Goal: Information Seeking & Learning: Understand process/instructions

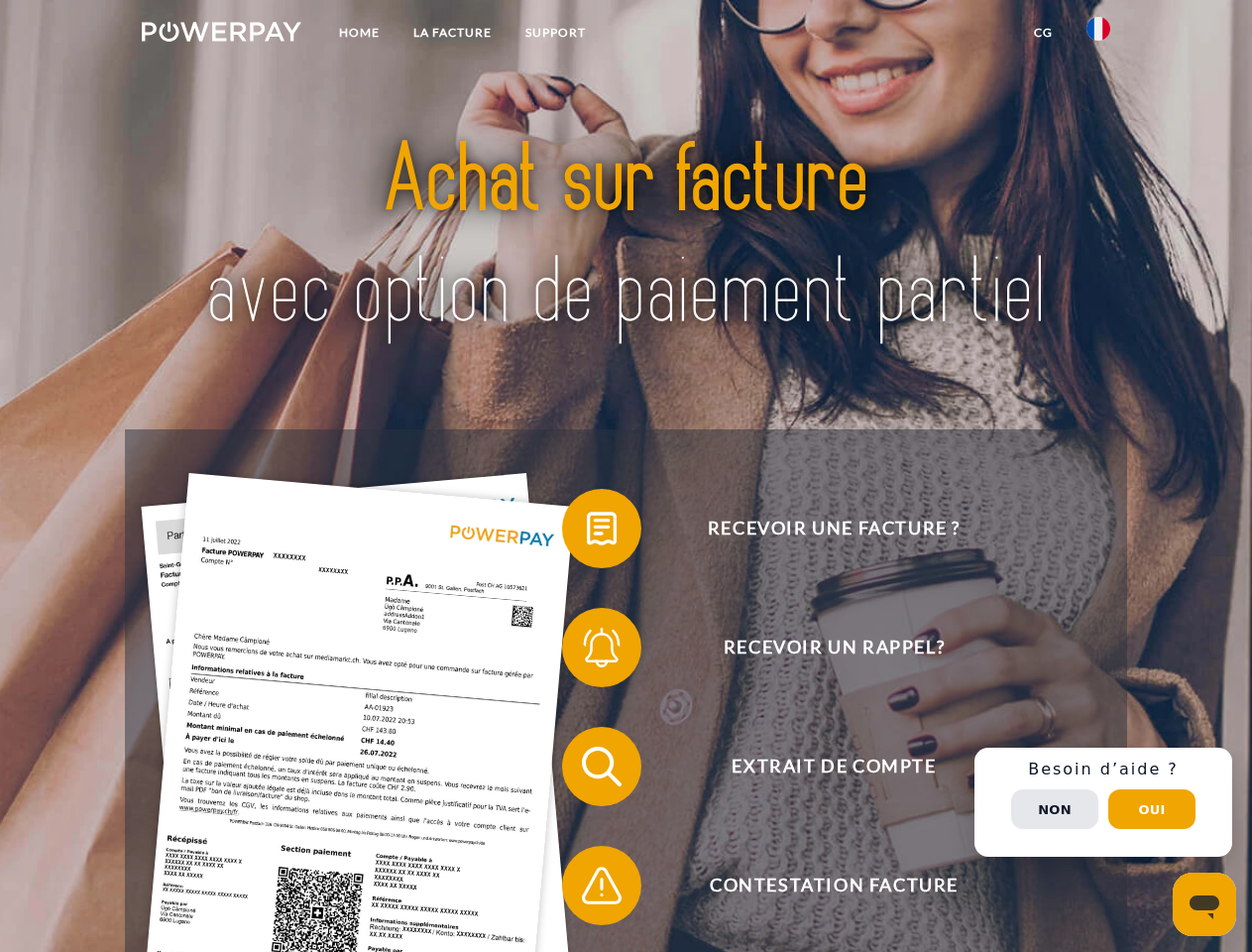
click at [221, 35] on img at bounding box center [221, 32] width 159 height 20
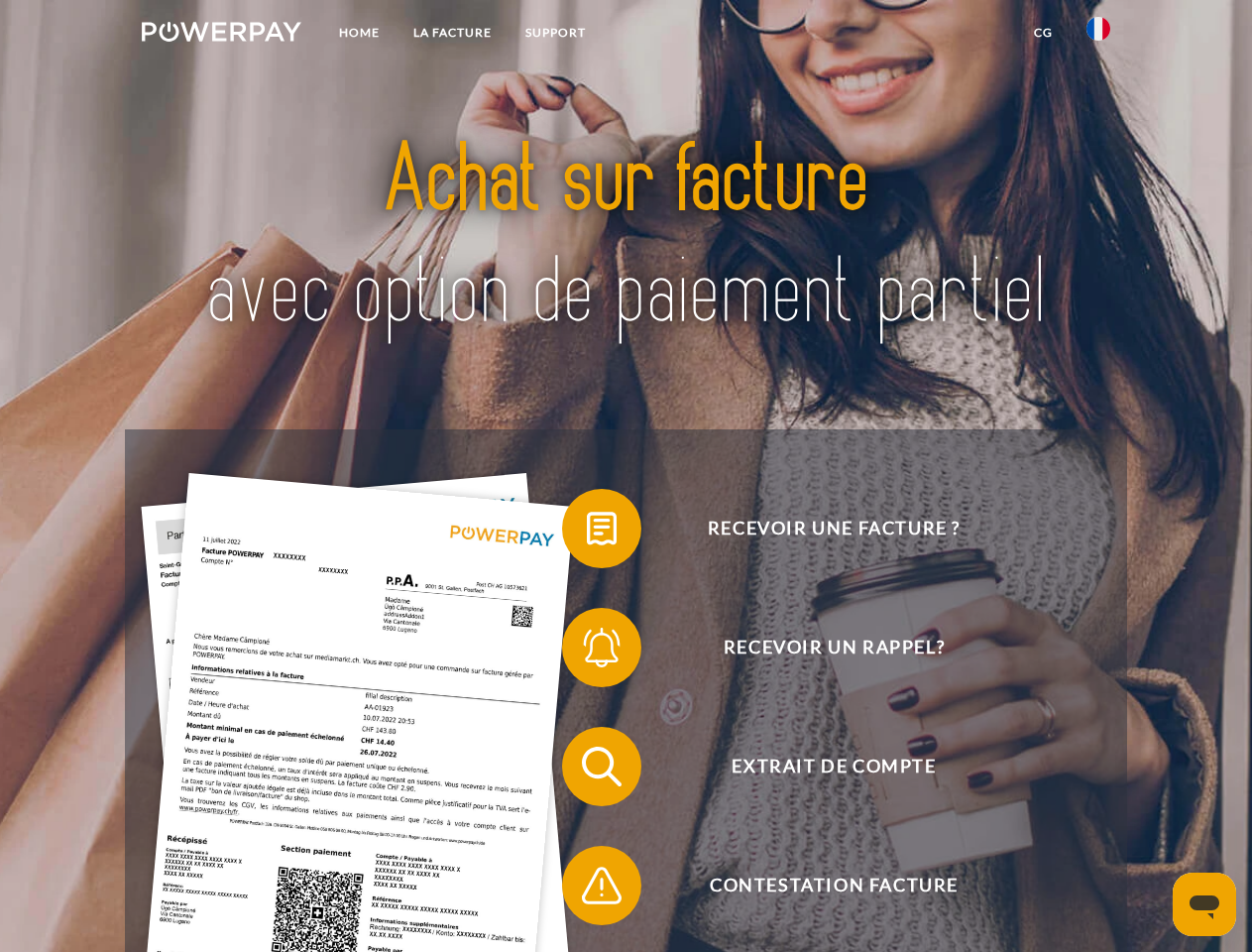
click at [1098, 35] on img at bounding box center [1098, 29] width 24 height 24
click at [1044, 33] on link "CG" at bounding box center [1044, 33] width 53 height 36
click at [587, 532] on span at bounding box center [571, 527] width 99 height 99
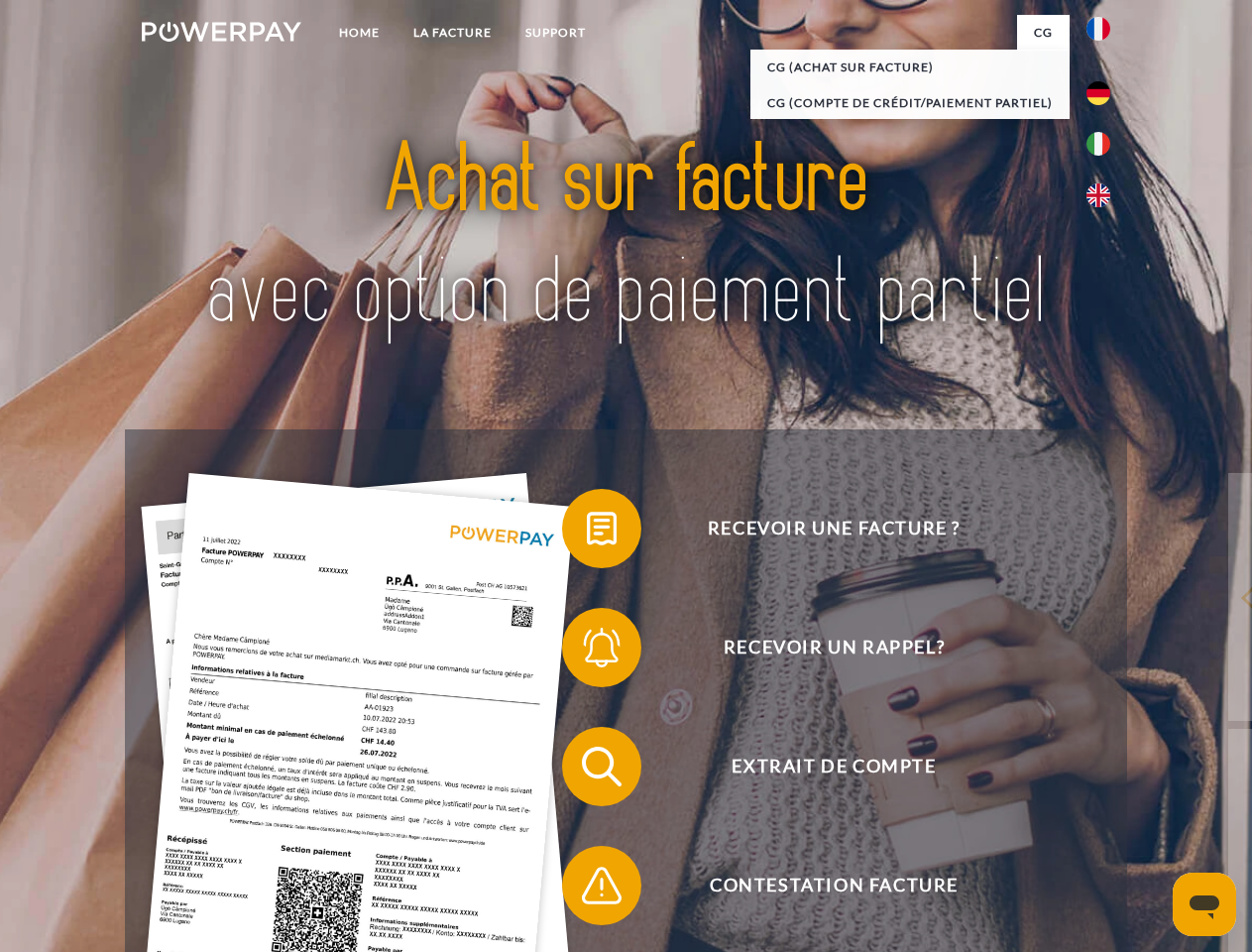
click at [587, 652] on span at bounding box center [571, 647] width 99 height 99
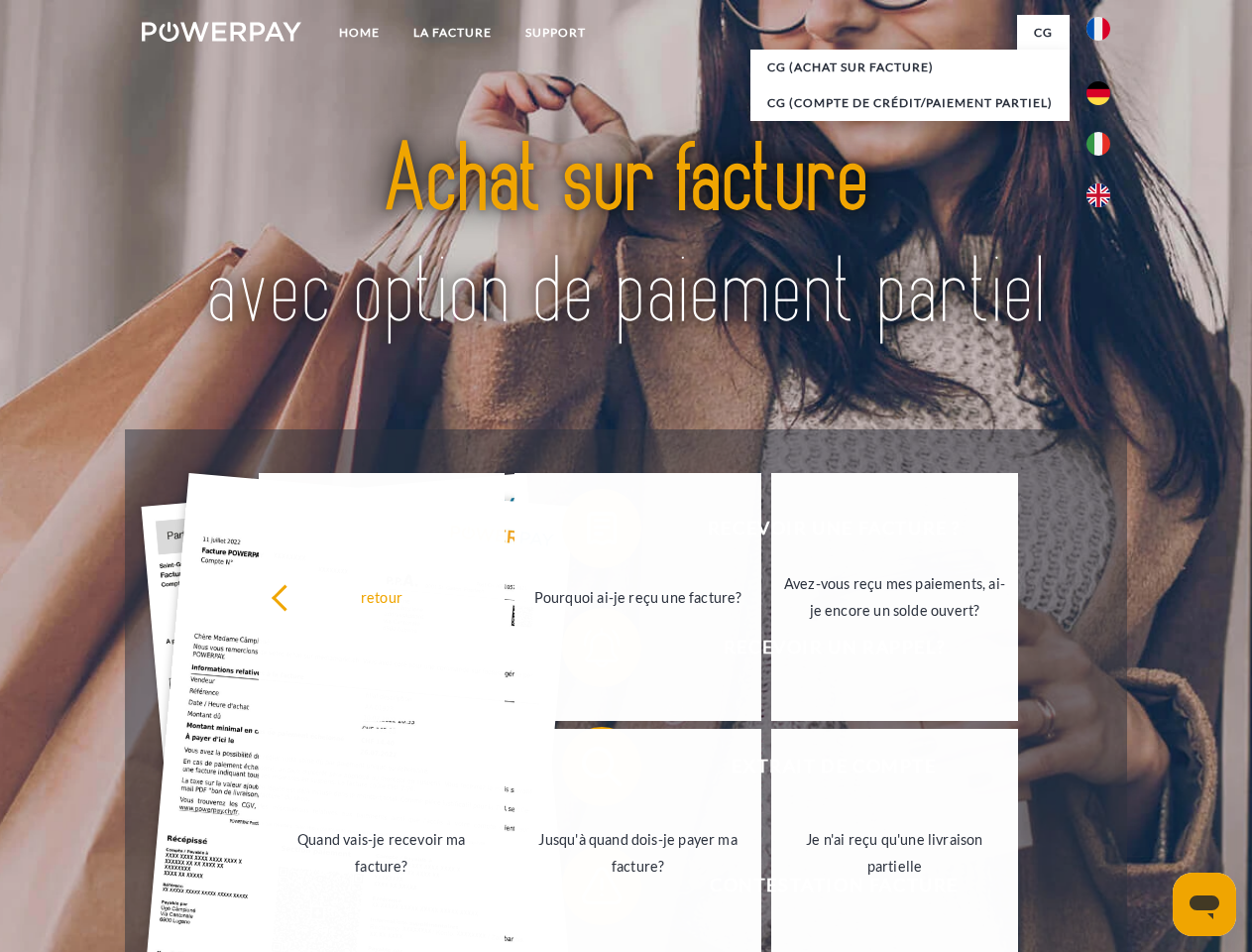
click at [587, 771] on link "Jusqu'à quand dois-je payer ma facture?" at bounding box center [638, 852] width 247 height 248
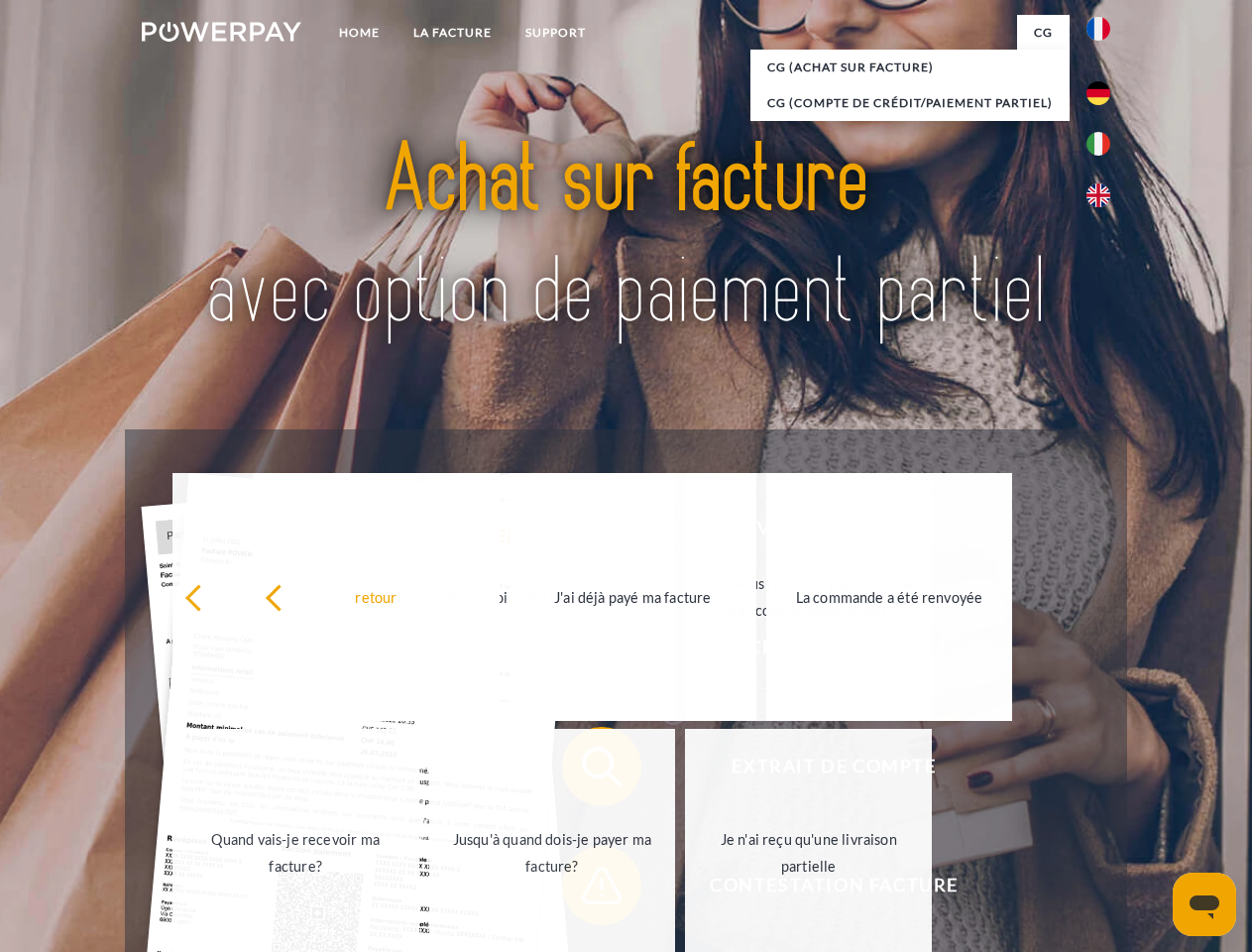
click at [587, 889] on span at bounding box center [571, 885] width 99 height 99
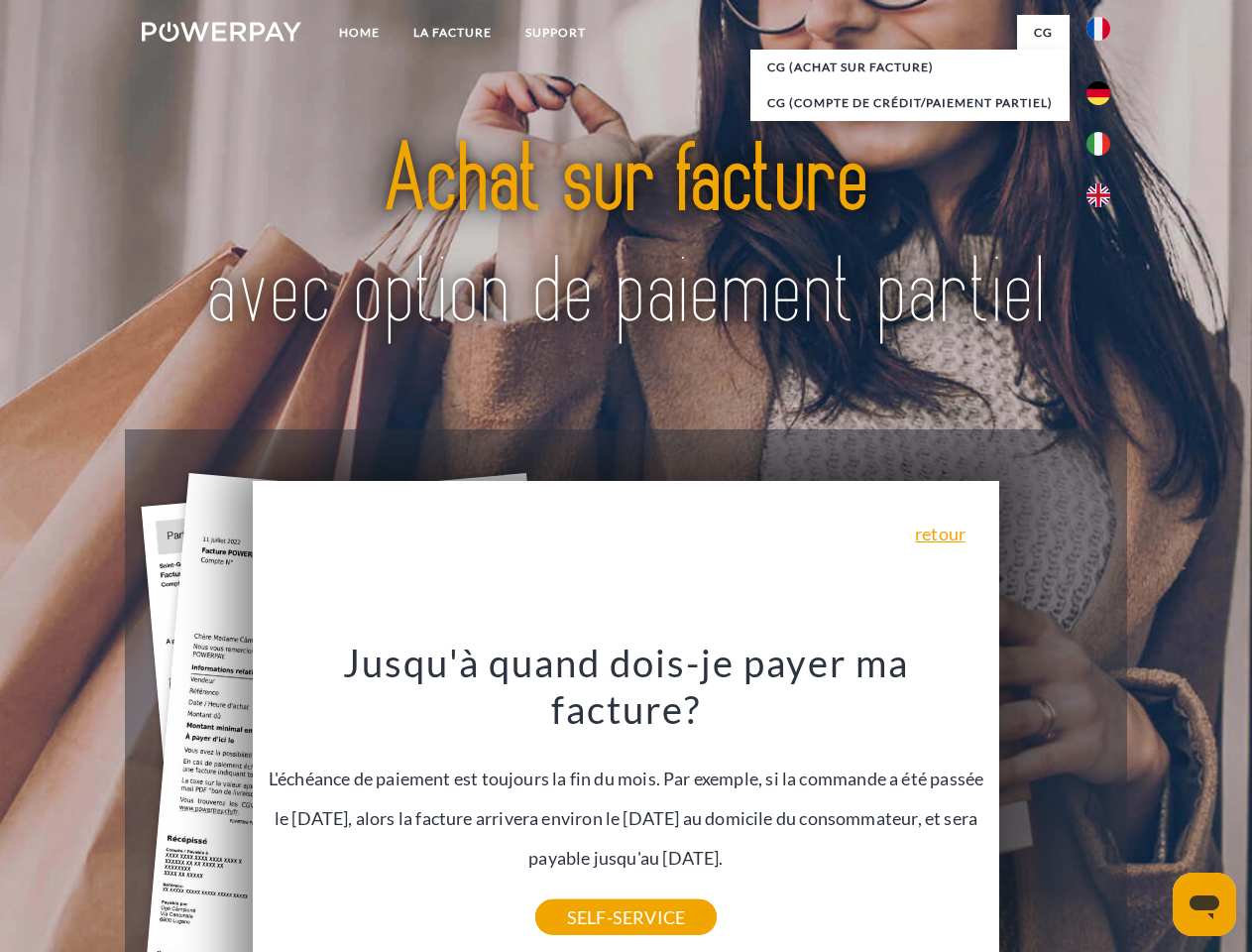
click at [1103, 802] on div "Recevoir une facture ? Recevoir un rappel? Extrait de compte retour" at bounding box center [625, 826] width 1002 height 793
click at [1055, 806] on span "Extrait de compte" at bounding box center [833, 767] width 485 height 80
click at [1152, 809] on header "Home LA FACTURE Support" at bounding box center [626, 685] width 1252 height 1370
